Goal: Check status

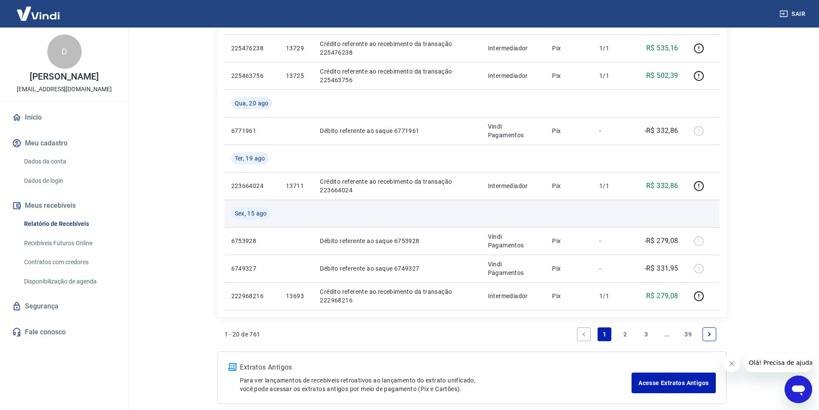
scroll to position [816, 0]
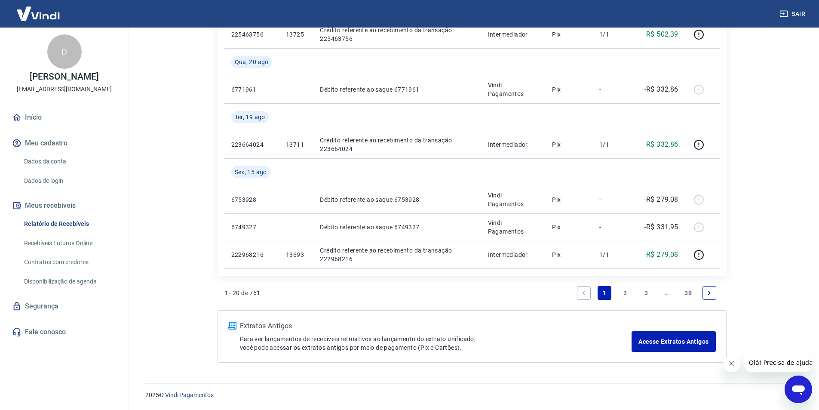
click at [629, 294] on link "2" at bounding box center [626, 293] width 14 height 14
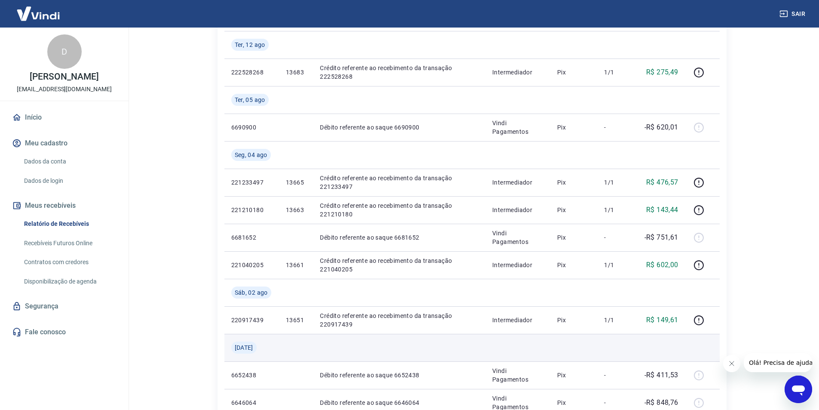
scroll to position [344, 0]
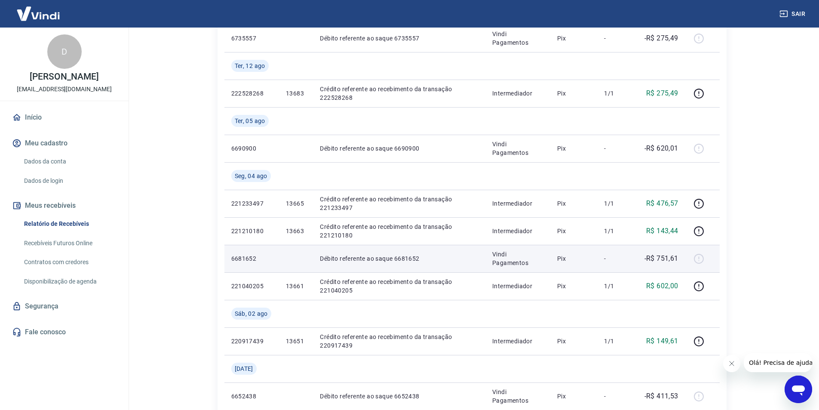
click at [697, 258] on div at bounding box center [702, 259] width 21 height 14
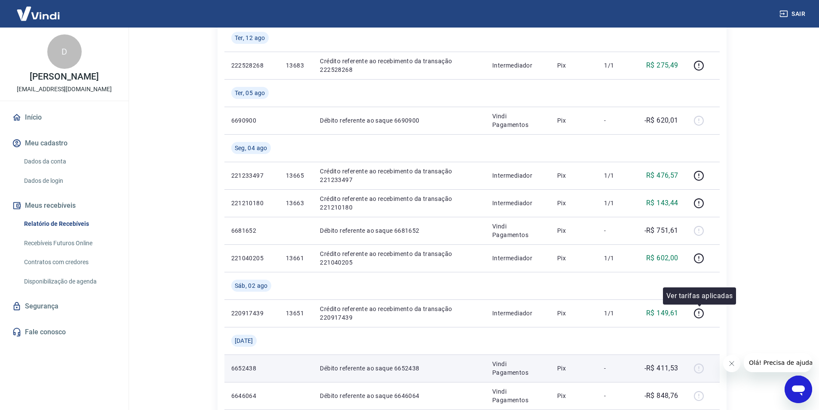
scroll to position [387, 0]
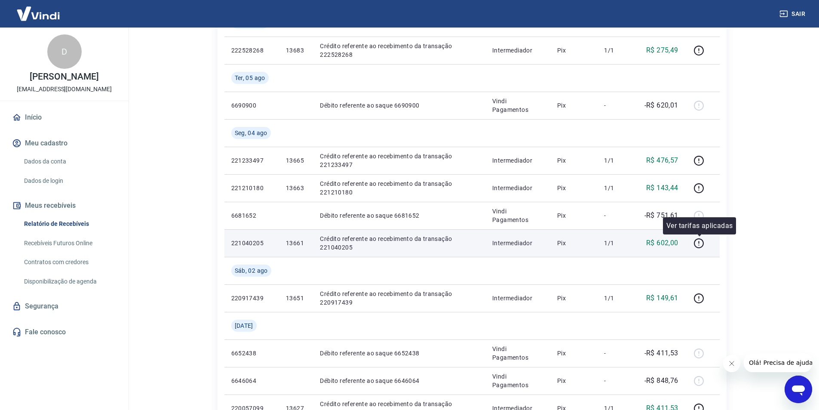
click at [692, 243] on td at bounding box center [702, 243] width 34 height 28
click at [697, 242] on icon "button" at bounding box center [699, 243] width 11 height 11
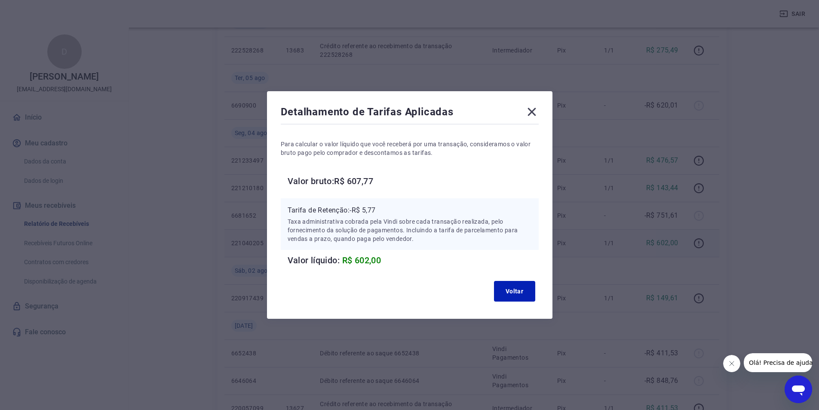
click at [532, 116] on icon at bounding box center [532, 112] width 14 height 14
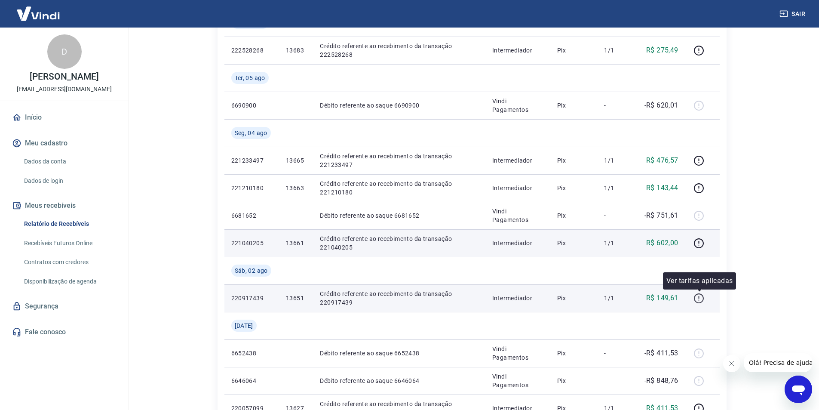
click at [698, 298] on icon "button" at bounding box center [699, 298] width 11 height 11
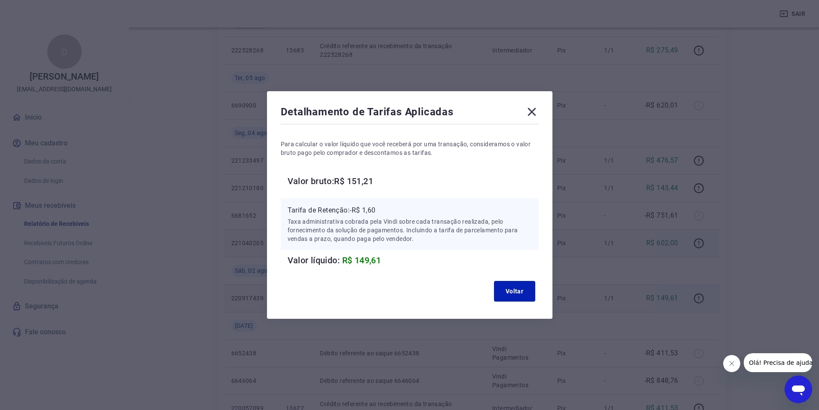
click at [530, 112] on icon at bounding box center [532, 112] width 14 height 14
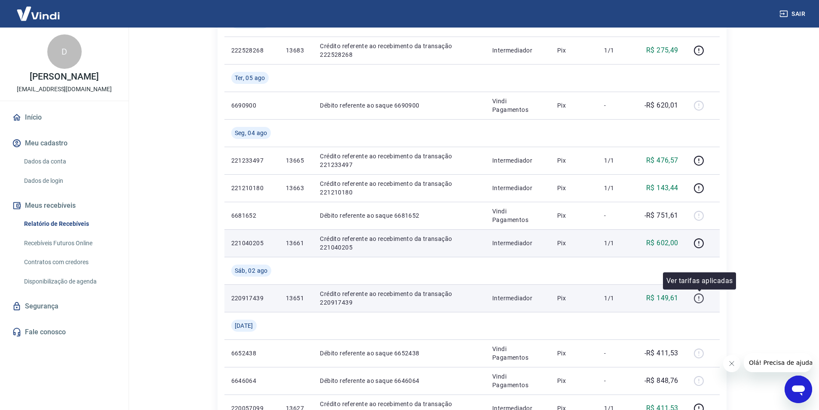
click at [703, 298] on icon "button" at bounding box center [699, 298] width 11 height 11
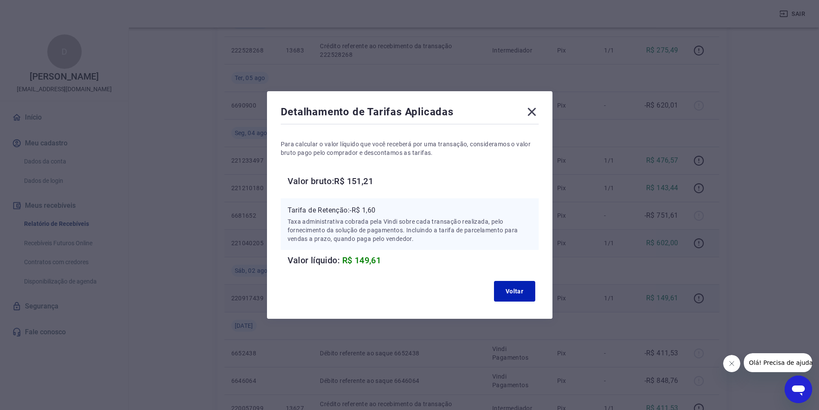
click at [530, 110] on icon at bounding box center [532, 112] width 14 height 14
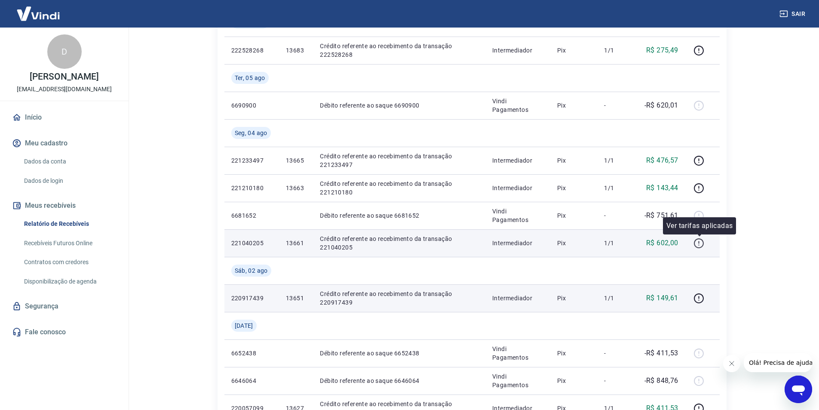
click at [695, 244] on icon "button" at bounding box center [699, 243] width 11 height 11
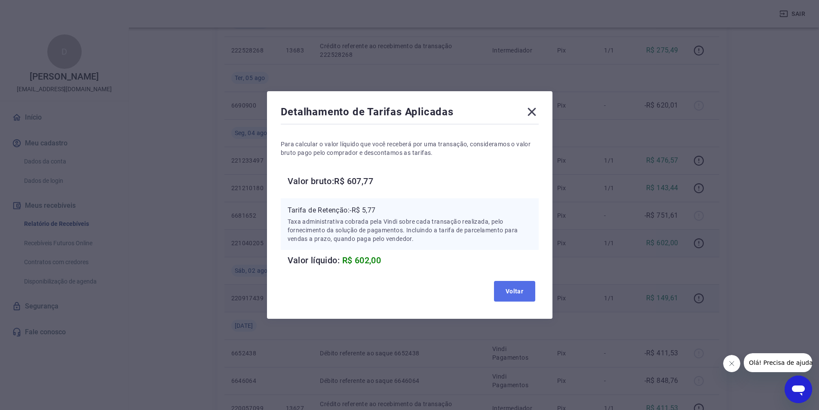
click at [529, 292] on button "Voltar" at bounding box center [514, 291] width 41 height 21
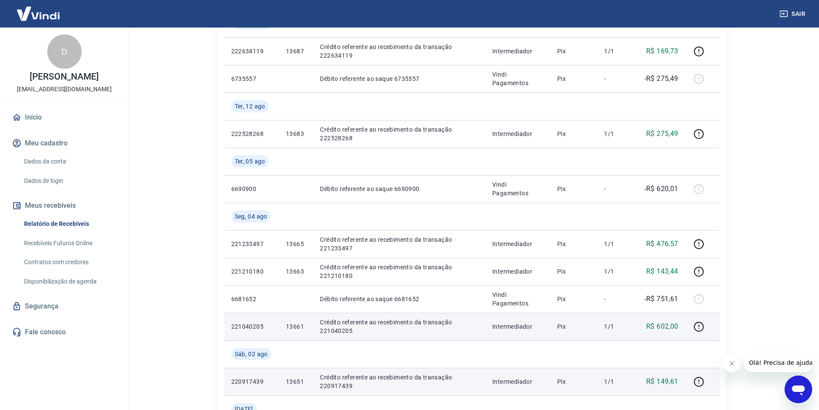
scroll to position [172, 0]
